Goal: Browse casually: Explore the website without a specific task or goal

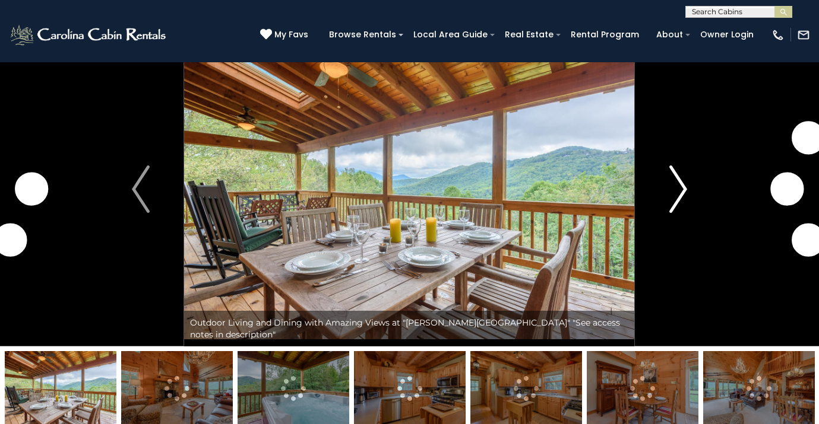
click at [684, 195] on img "Next" at bounding box center [678, 189] width 18 height 47
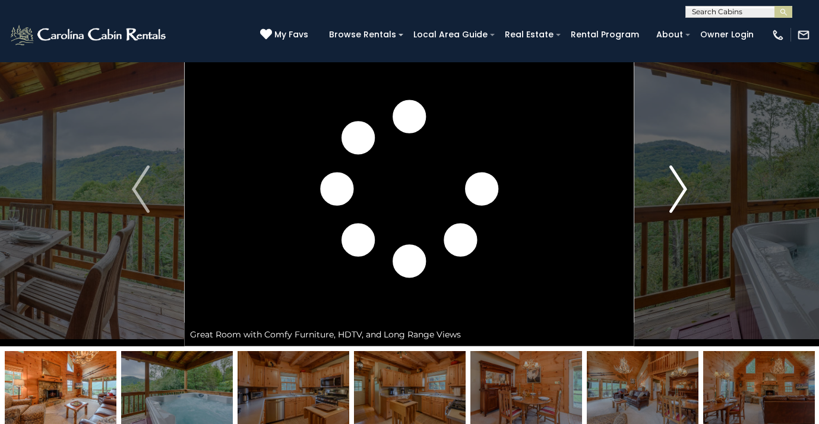
click at [682, 194] on img "Next" at bounding box center [678, 189] width 18 height 47
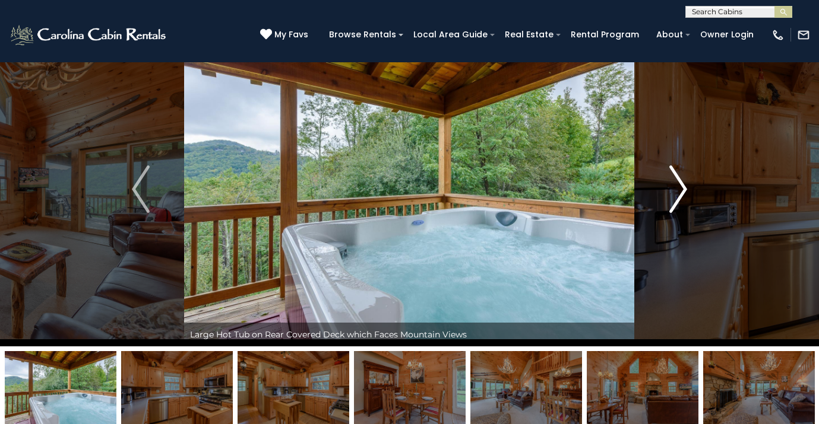
click at [677, 192] on img "Next" at bounding box center [678, 189] width 18 height 47
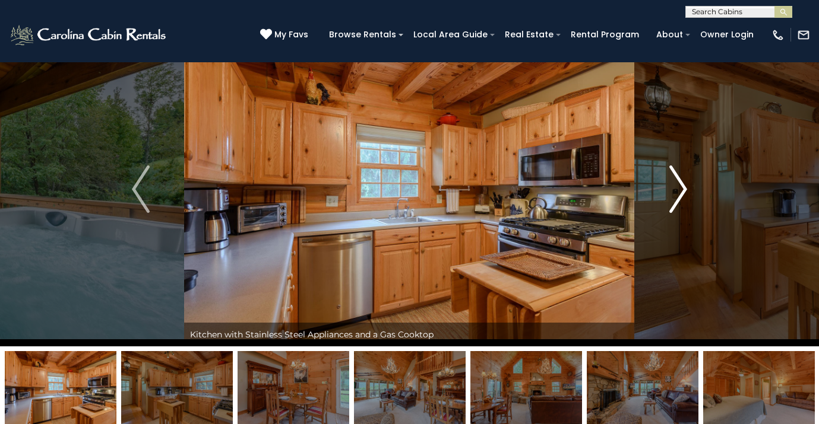
click at [677, 192] on img "Next" at bounding box center [678, 189] width 18 height 47
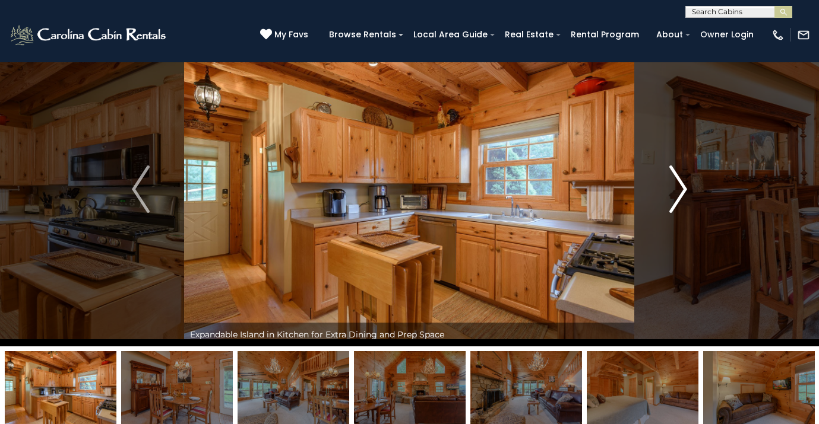
click at [677, 192] on img "Next" at bounding box center [678, 189] width 18 height 47
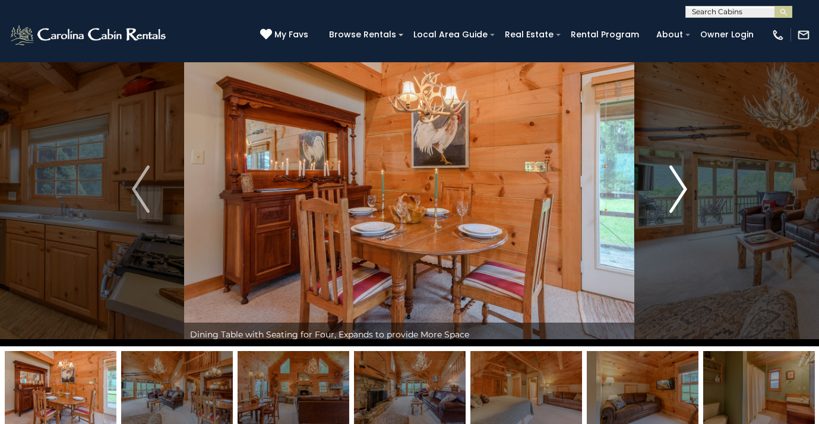
click at [677, 192] on img "Next" at bounding box center [678, 189] width 18 height 47
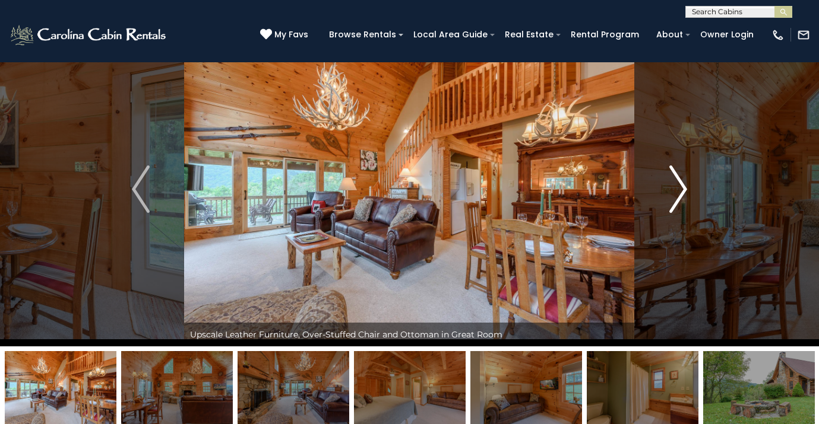
click at [677, 192] on img "Next" at bounding box center [678, 189] width 18 height 47
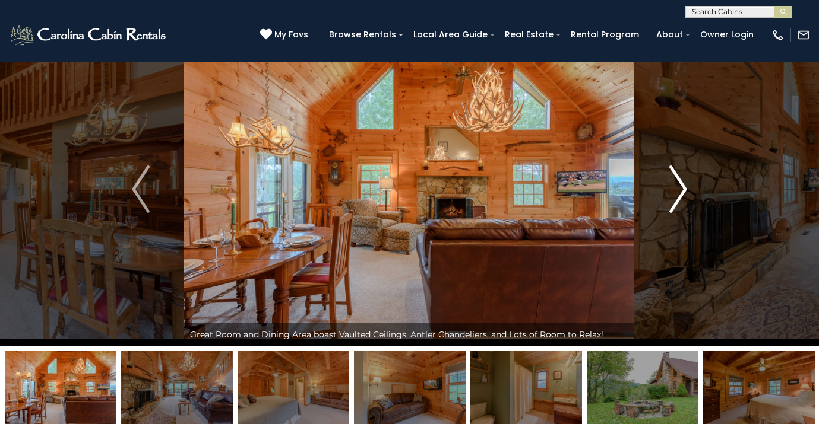
click at [677, 192] on img "Next" at bounding box center [678, 189] width 18 height 47
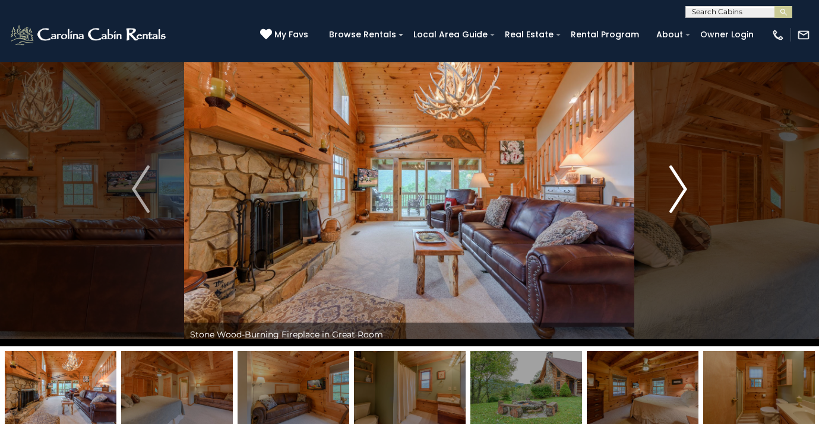
click at [677, 192] on img "Next" at bounding box center [678, 189] width 18 height 47
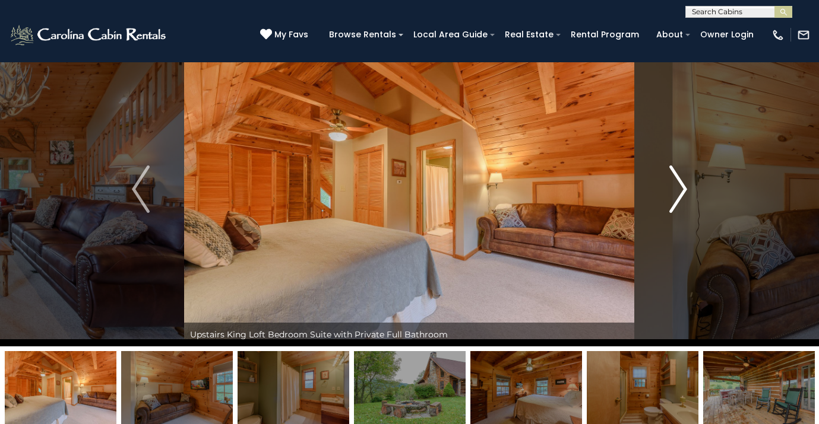
click at [677, 192] on img "Next" at bounding box center [678, 189] width 18 height 47
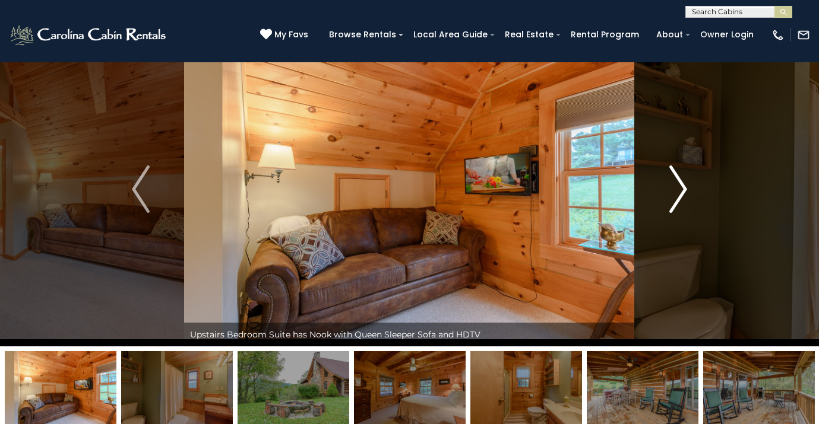
click at [677, 192] on img "Next" at bounding box center [678, 189] width 18 height 47
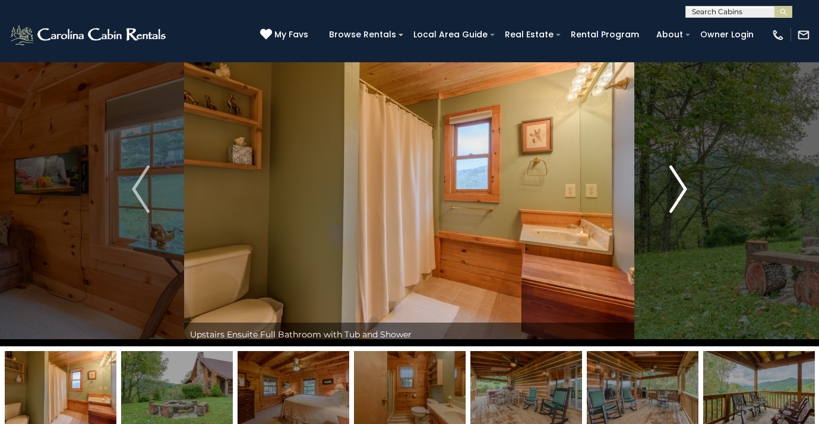
click at [677, 192] on img "Next" at bounding box center [678, 189] width 18 height 47
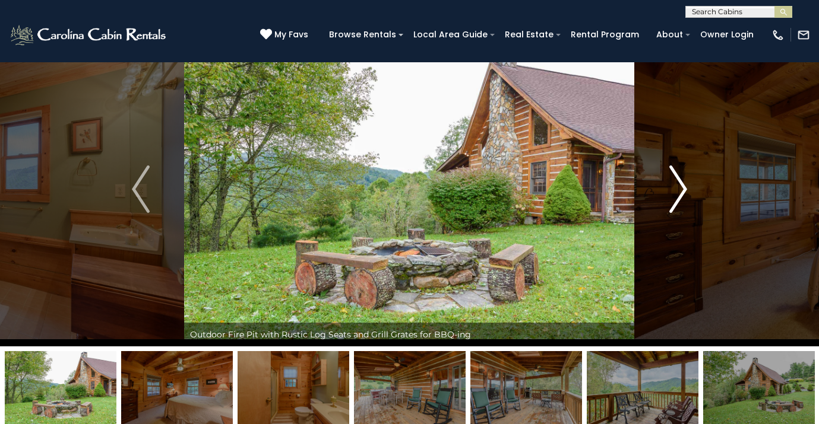
click at [677, 192] on img "Next" at bounding box center [678, 189] width 18 height 47
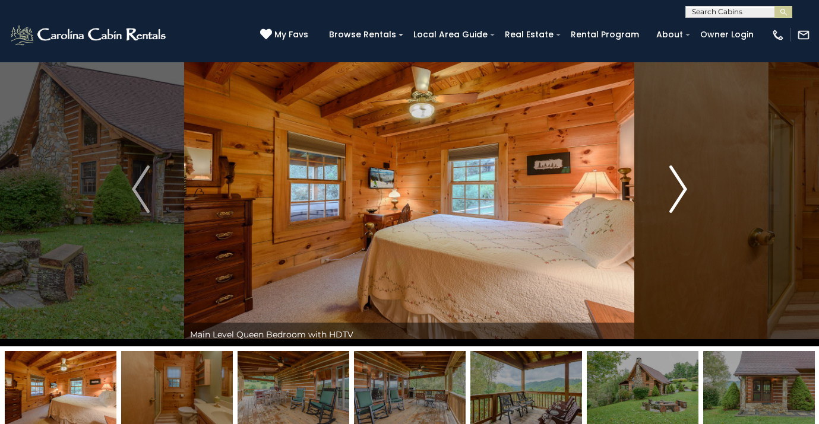
click at [677, 193] on img "Next" at bounding box center [678, 189] width 18 height 47
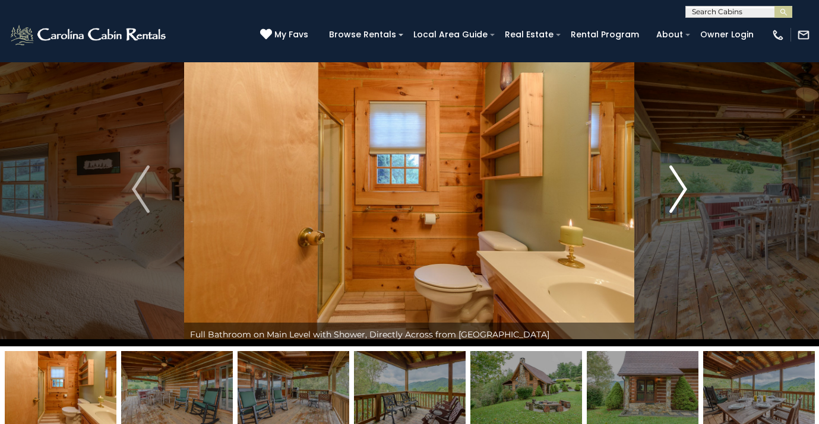
click at [677, 193] on img "Next" at bounding box center [678, 189] width 18 height 47
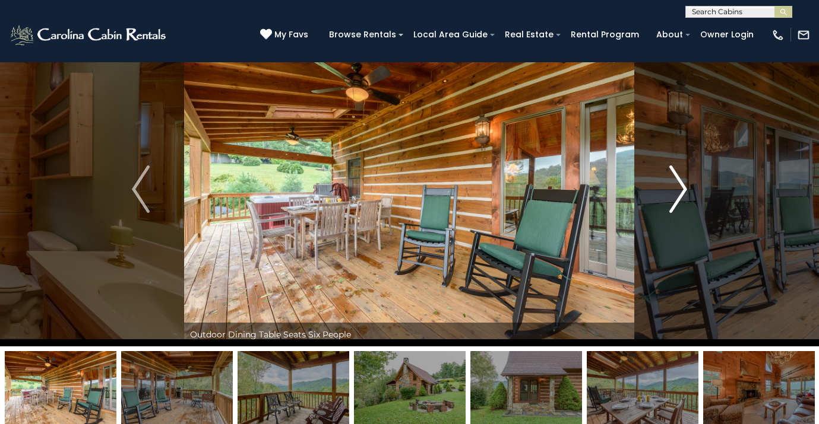
click at [677, 193] on img "Next" at bounding box center [678, 189] width 18 height 47
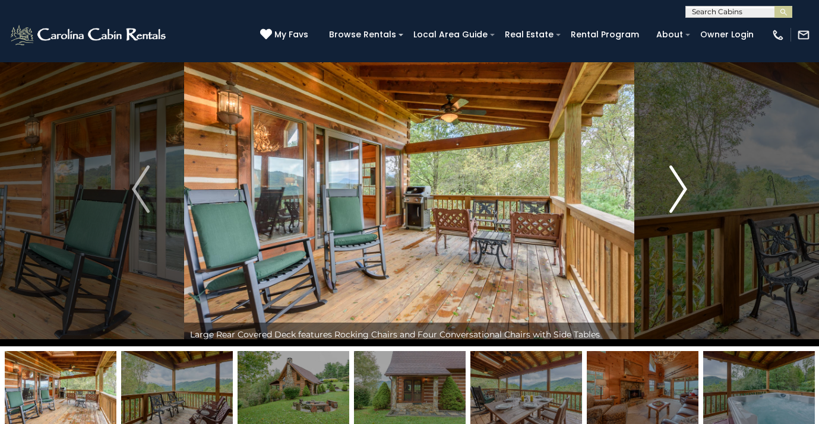
click at [677, 193] on img "Next" at bounding box center [678, 189] width 18 height 47
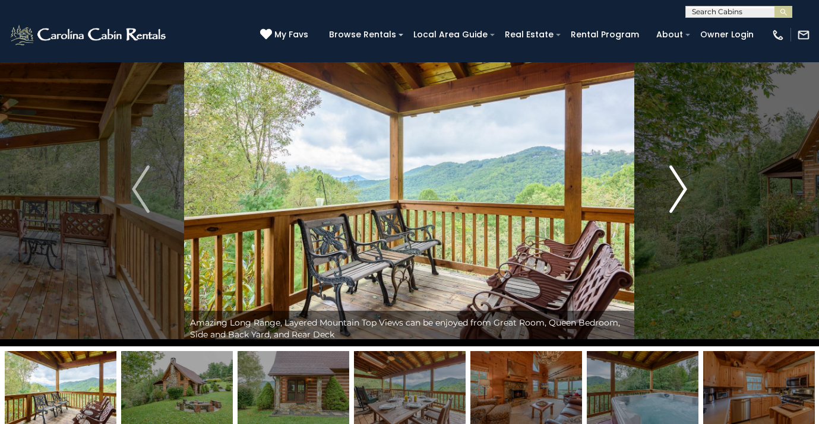
click at [677, 193] on img "Next" at bounding box center [678, 189] width 18 height 47
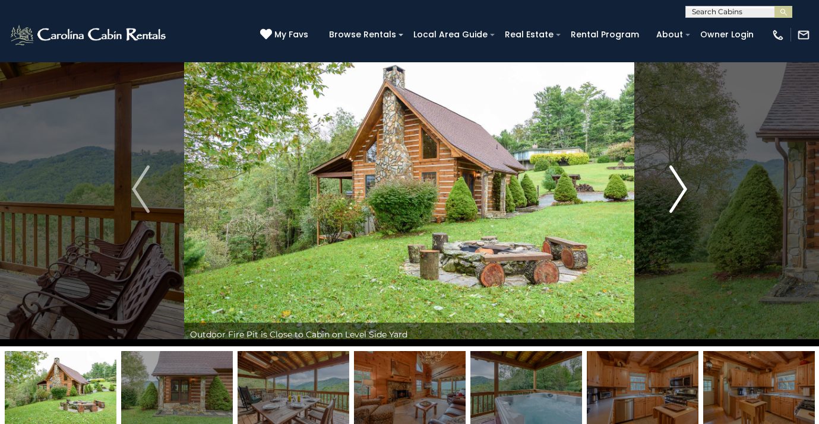
click at [677, 193] on img "Next" at bounding box center [678, 189] width 18 height 47
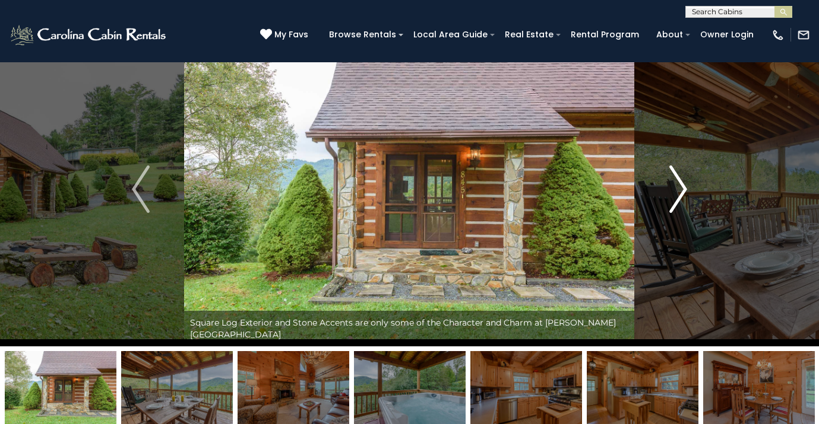
click at [677, 193] on img "Next" at bounding box center [678, 189] width 18 height 47
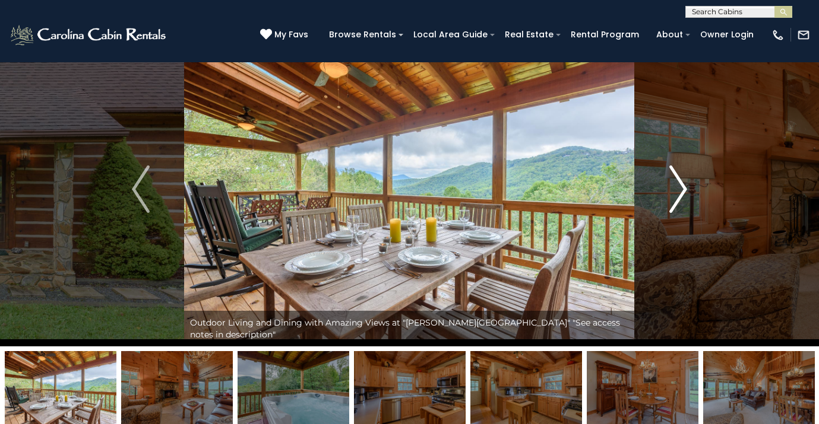
click at [677, 193] on img "Next" at bounding box center [678, 189] width 18 height 47
